Goal: Understand process/instructions: Learn how to perform a task or action

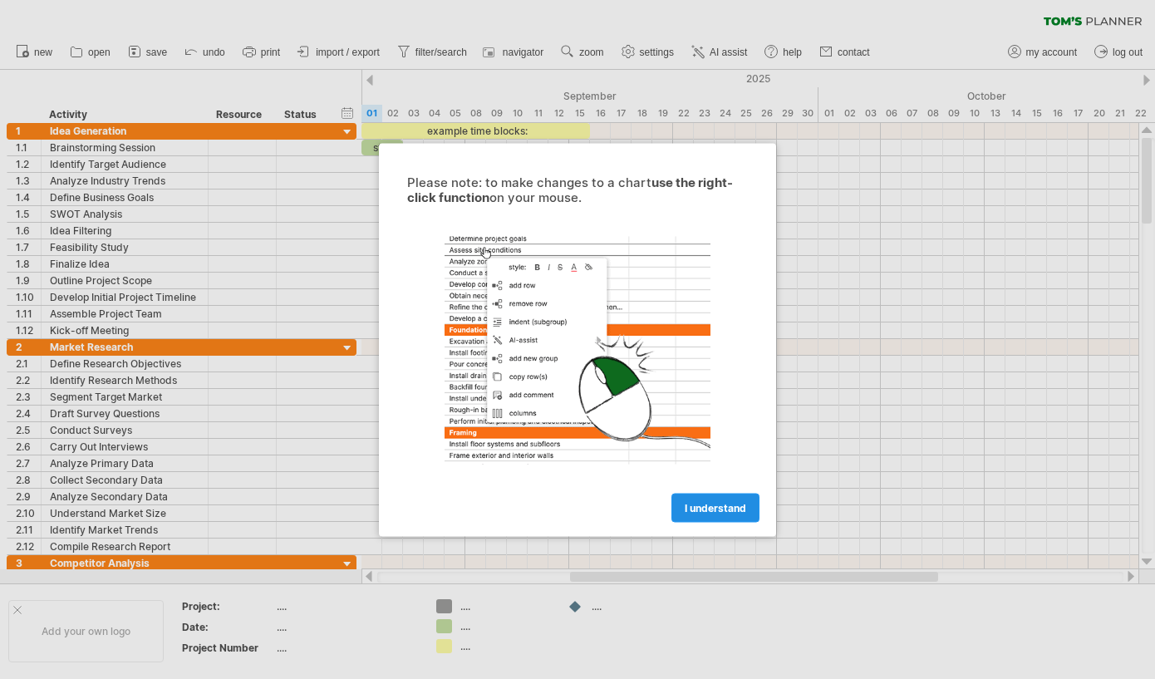
click at [701, 498] on link "I understand" at bounding box center [715, 507] width 88 height 29
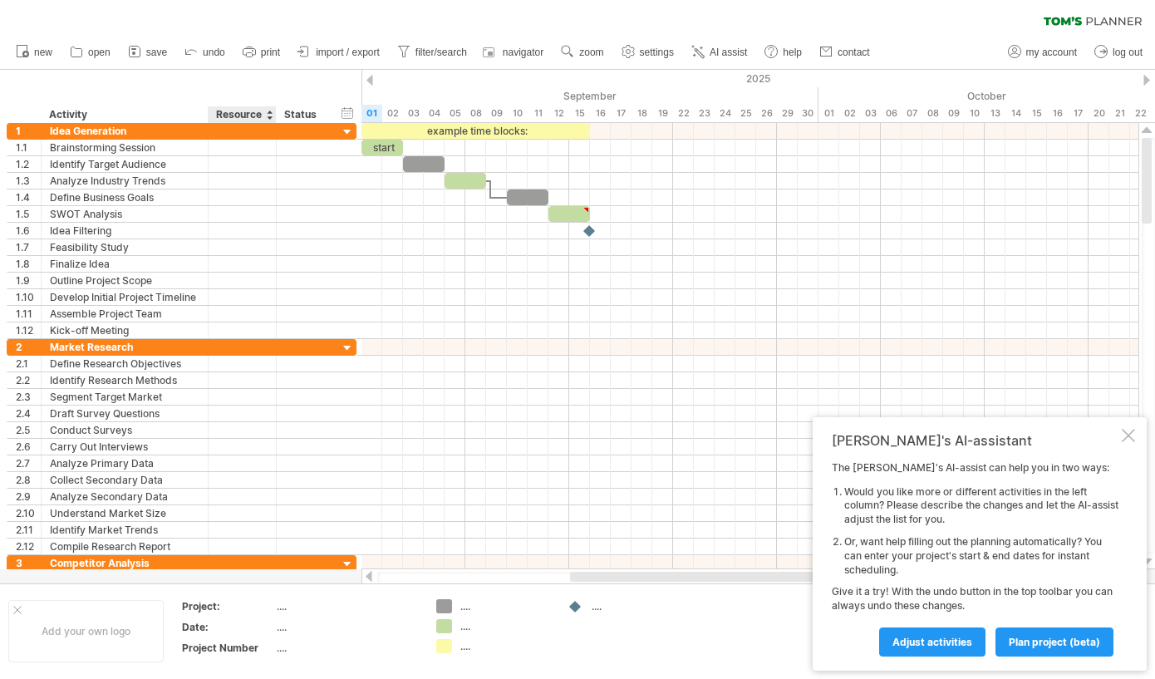
click at [238, 111] on div "Resource" at bounding box center [241, 114] width 51 height 17
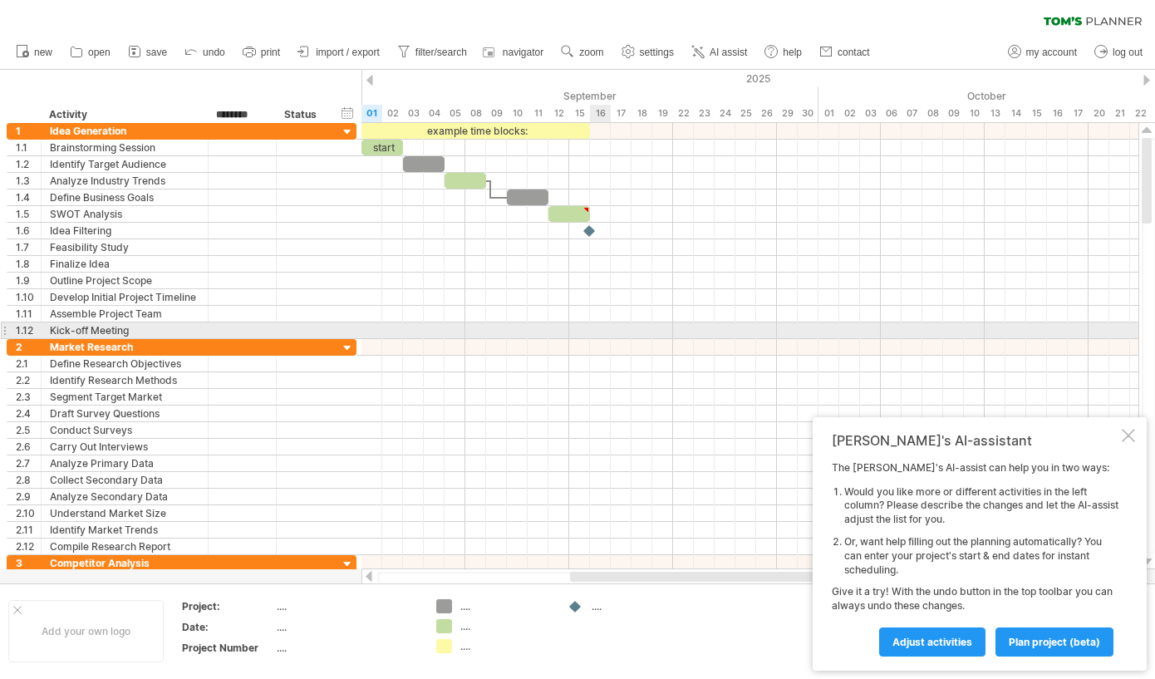
click at [601, 331] on div at bounding box center [749, 330] width 777 height 17
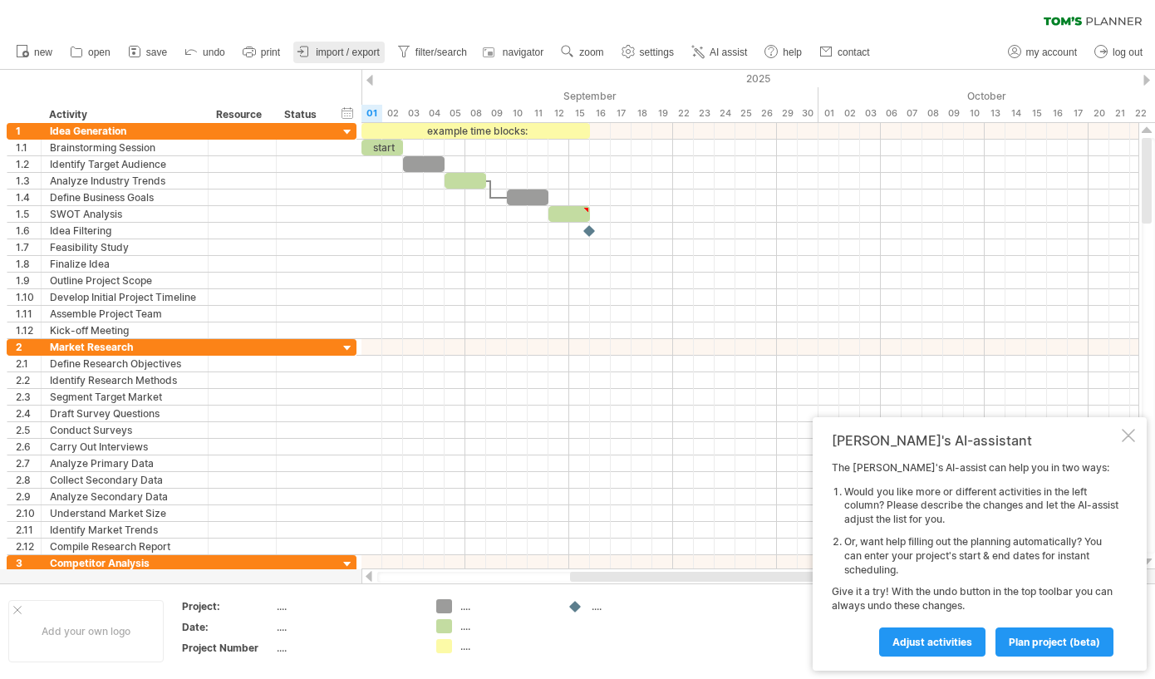
click at [333, 49] on span "import / export" at bounding box center [348, 53] width 64 height 12
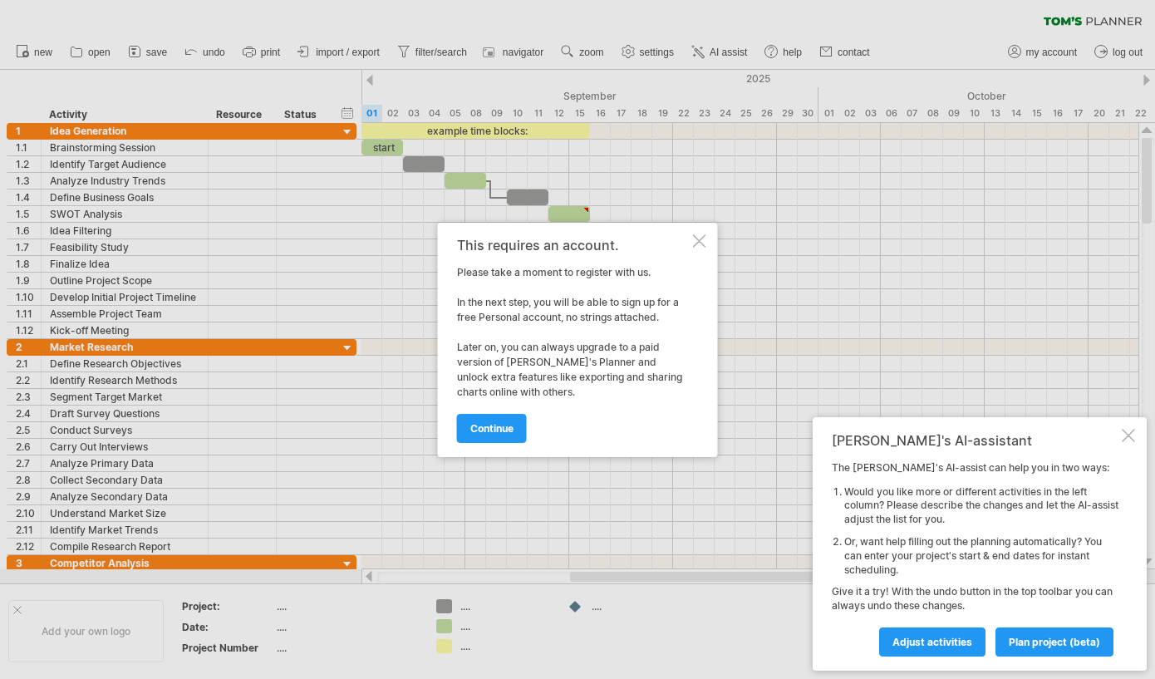
click at [700, 238] on div at bounding box center [699, 240] width 13 height 13
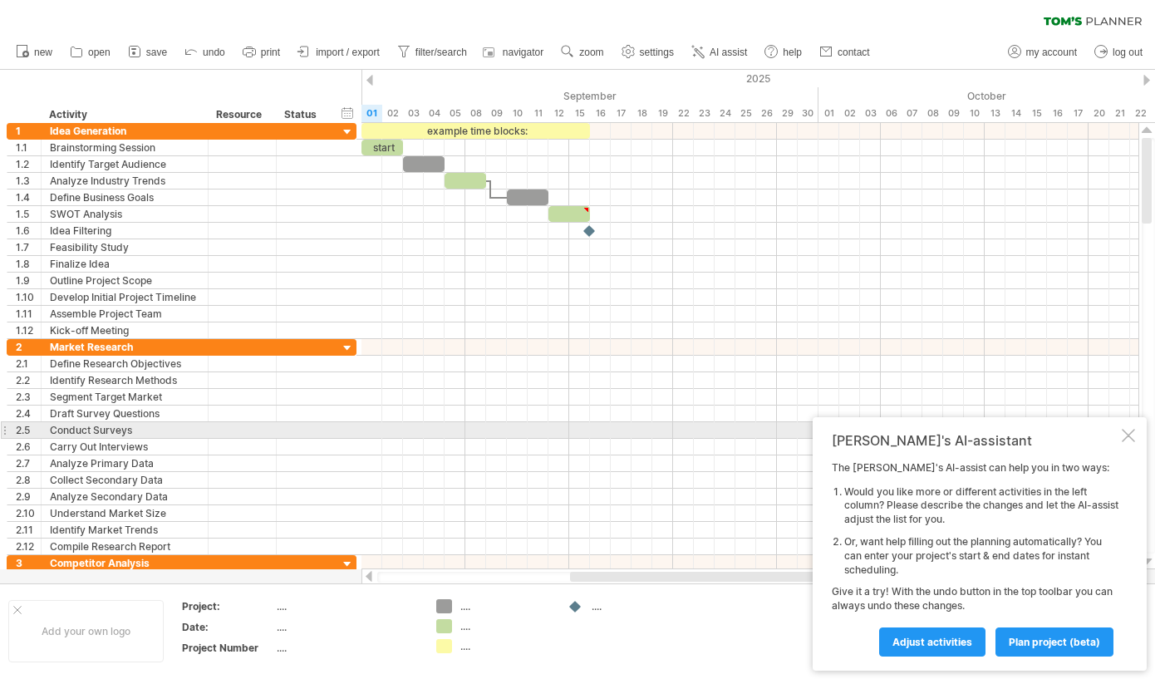
click at [1120, 437] on div "[PERSON_NAME]'s AI-assistant The [PERSON_NAME]'s AI-assist can help you in two …" at bounding box center [979, 543] width 334 height 253
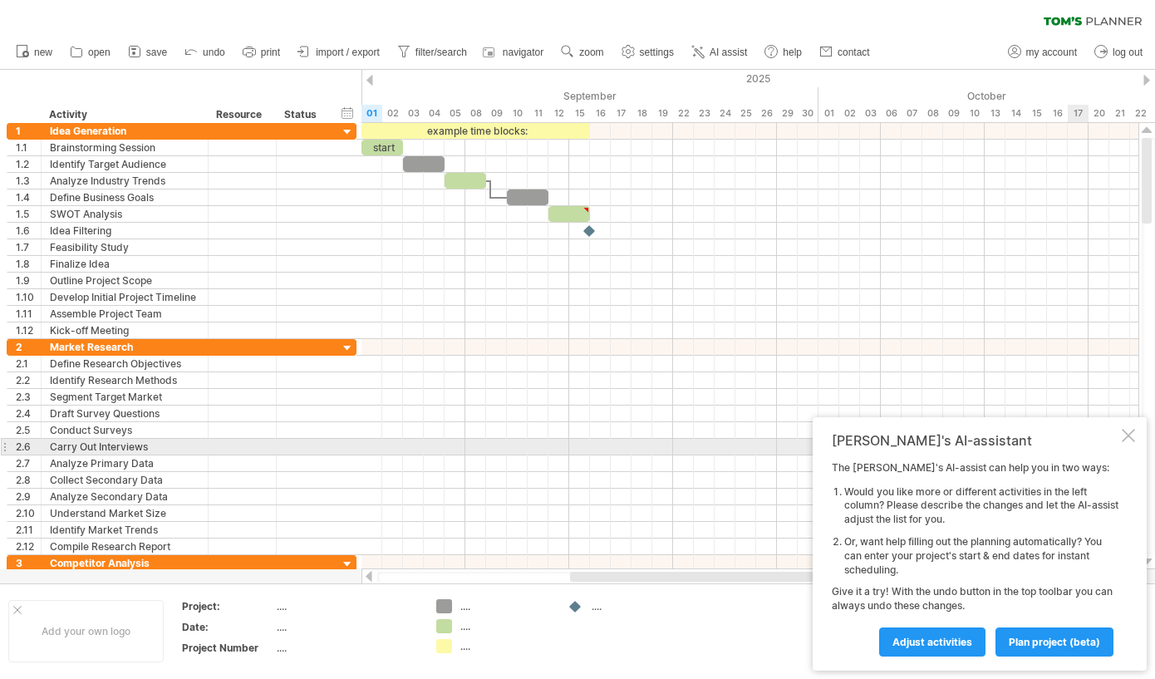
click at [1129, 435] on div at bounding box center [1128, 435] width 13 height 13
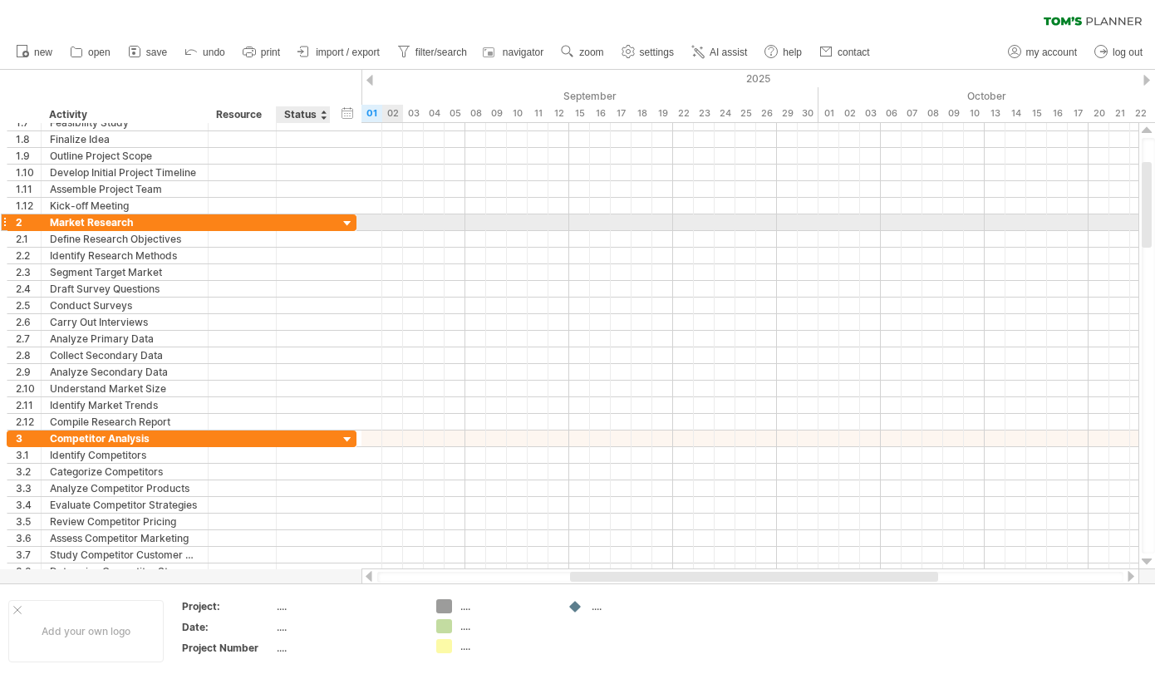
click at [348, 222] on div at bounding box center [348, 224] width 16 height 16
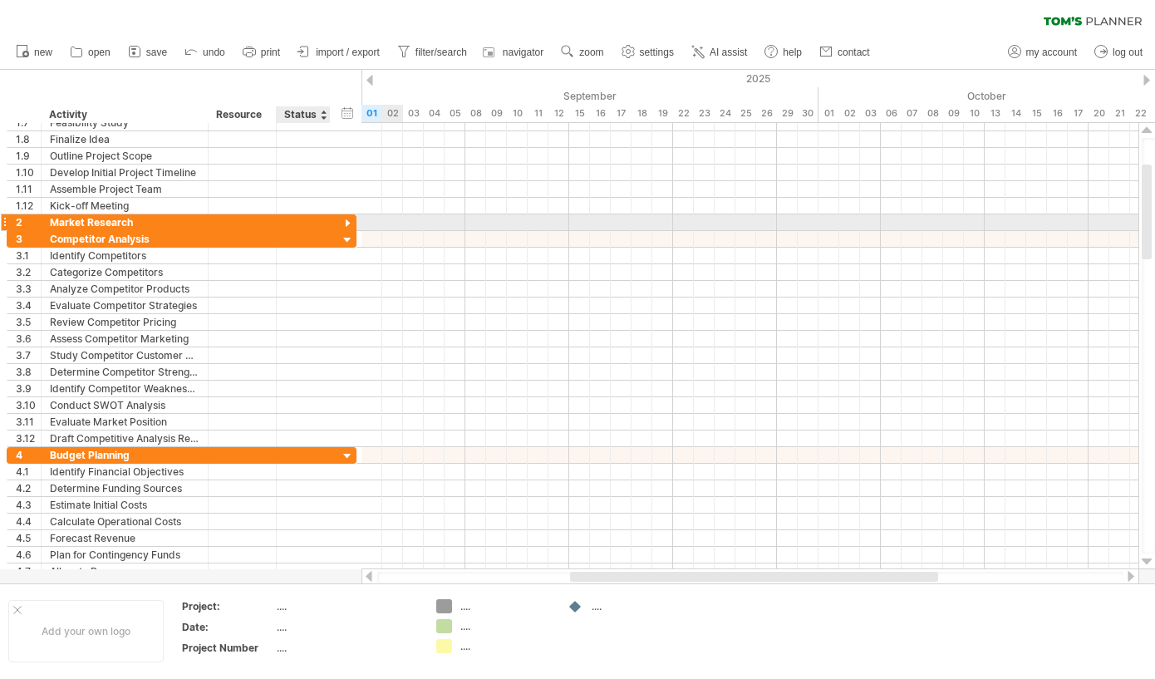
click at [348, 222] on div at bounding box center [348, 224] width 16 height 16
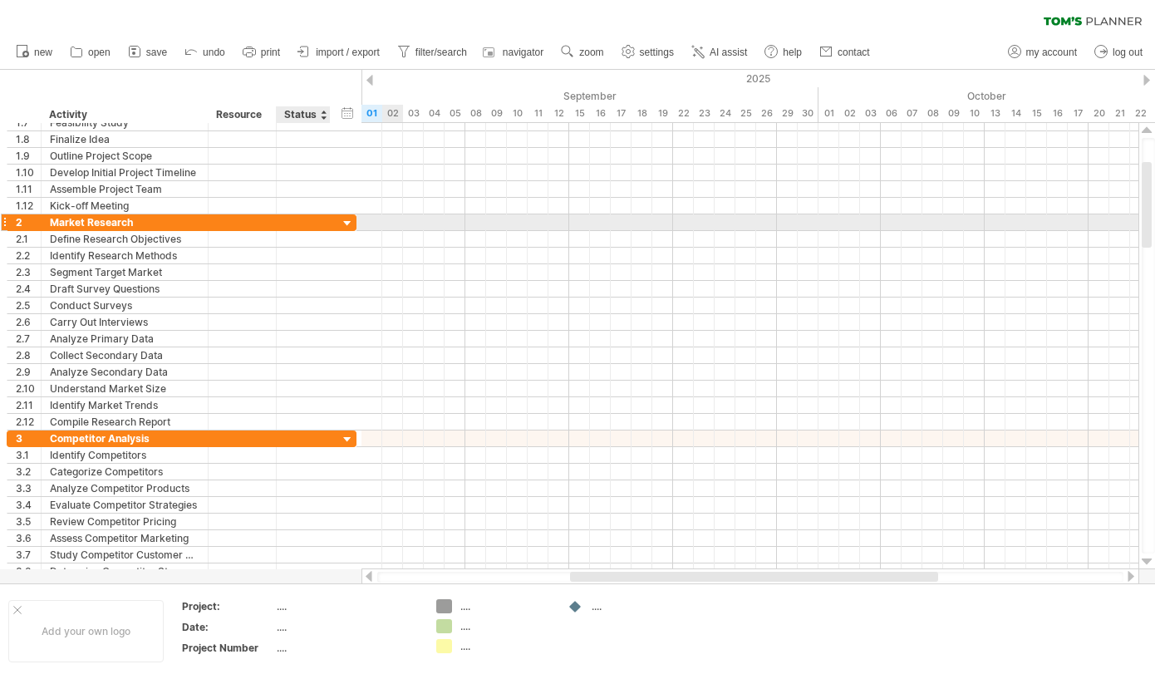
click at [348, 222] on div at bounding box center [348, 224] width 16 height 16
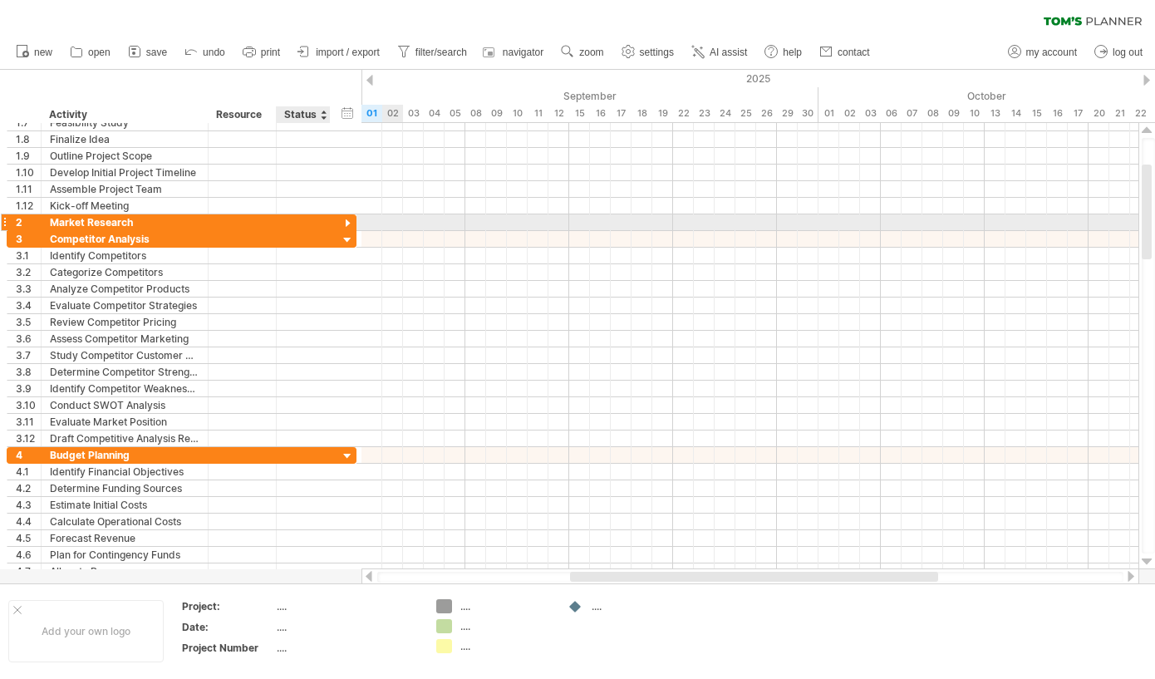
click at [348, 222] on div at bounding box center [348, 224] width 16 height 16
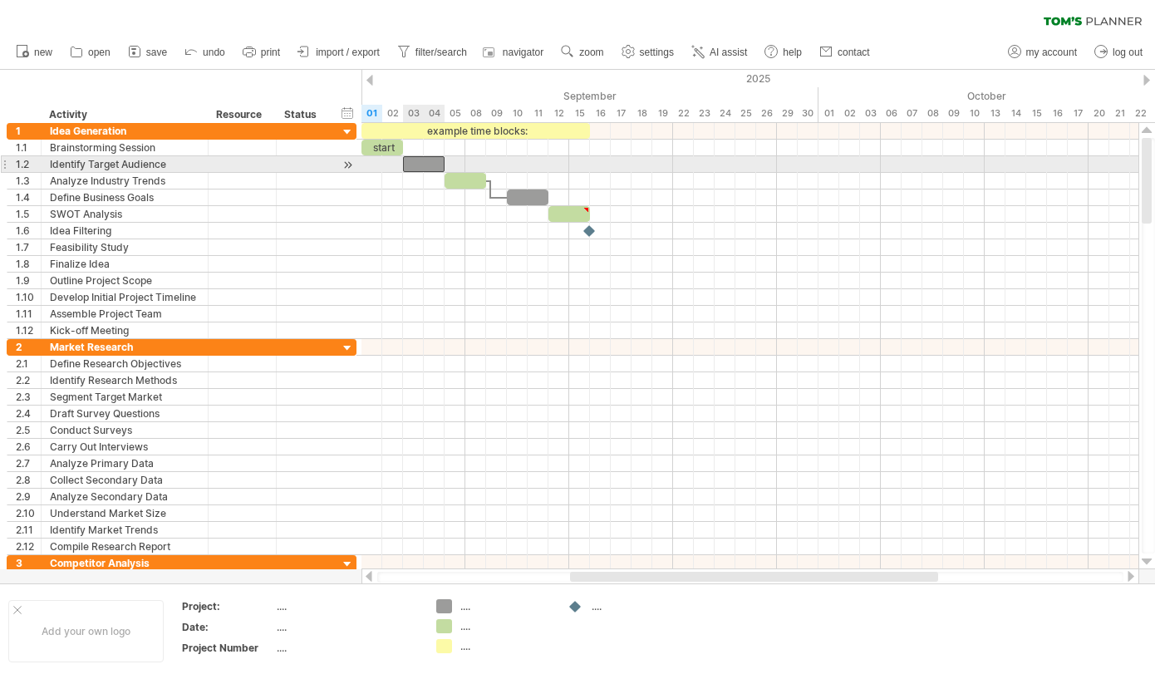
click at [428, 168] on div at bounding box center [424, 164] width 42 height 16
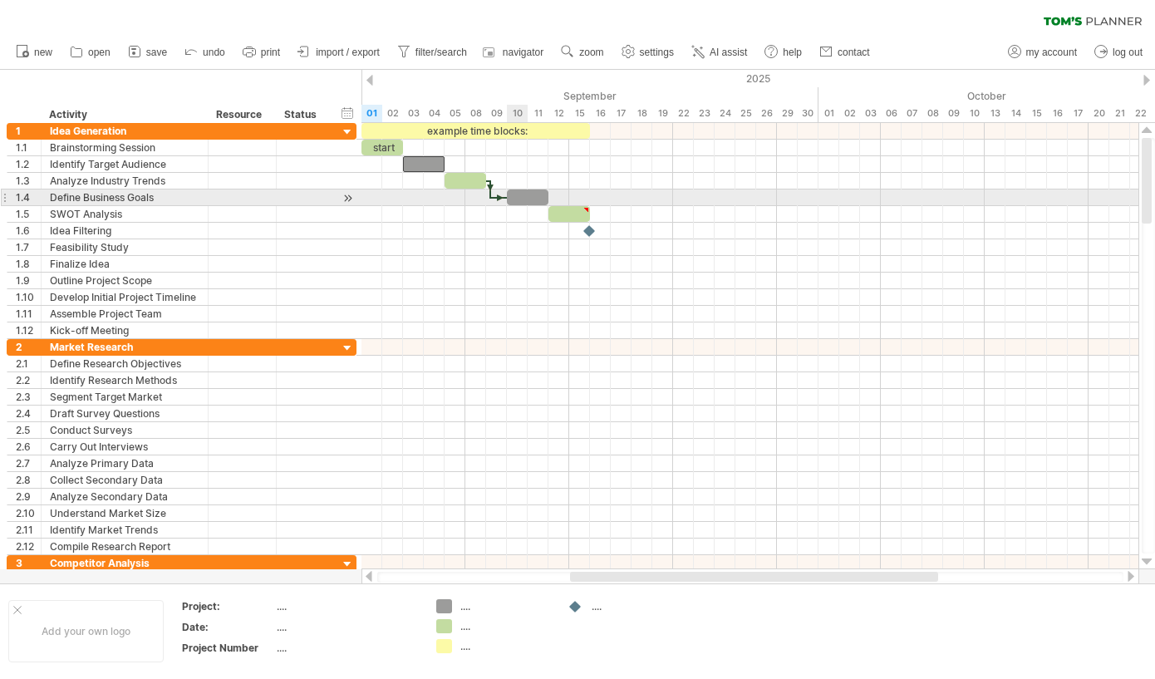
click at [523, 200] on div at bounding box center [528, 197] width 42 height 16
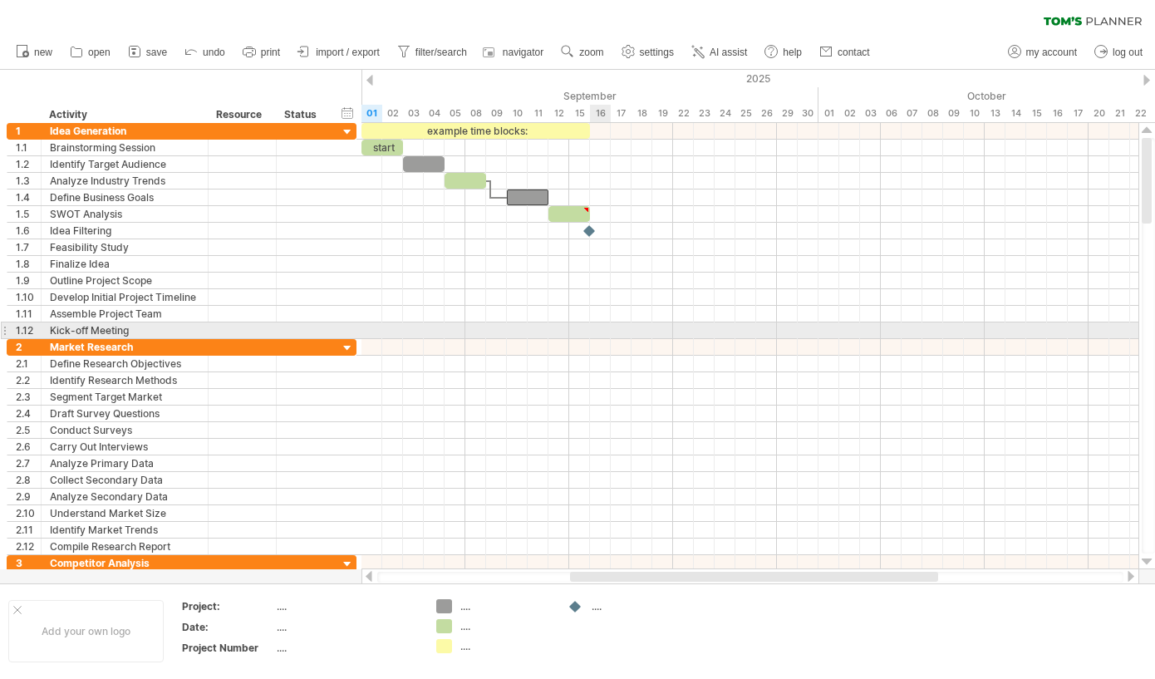
click at [592, 325] on div at bounding box center [749, 330] width 777 height 17
